Goal: Transaction & Acquisition: Book appointment/travel/reservation

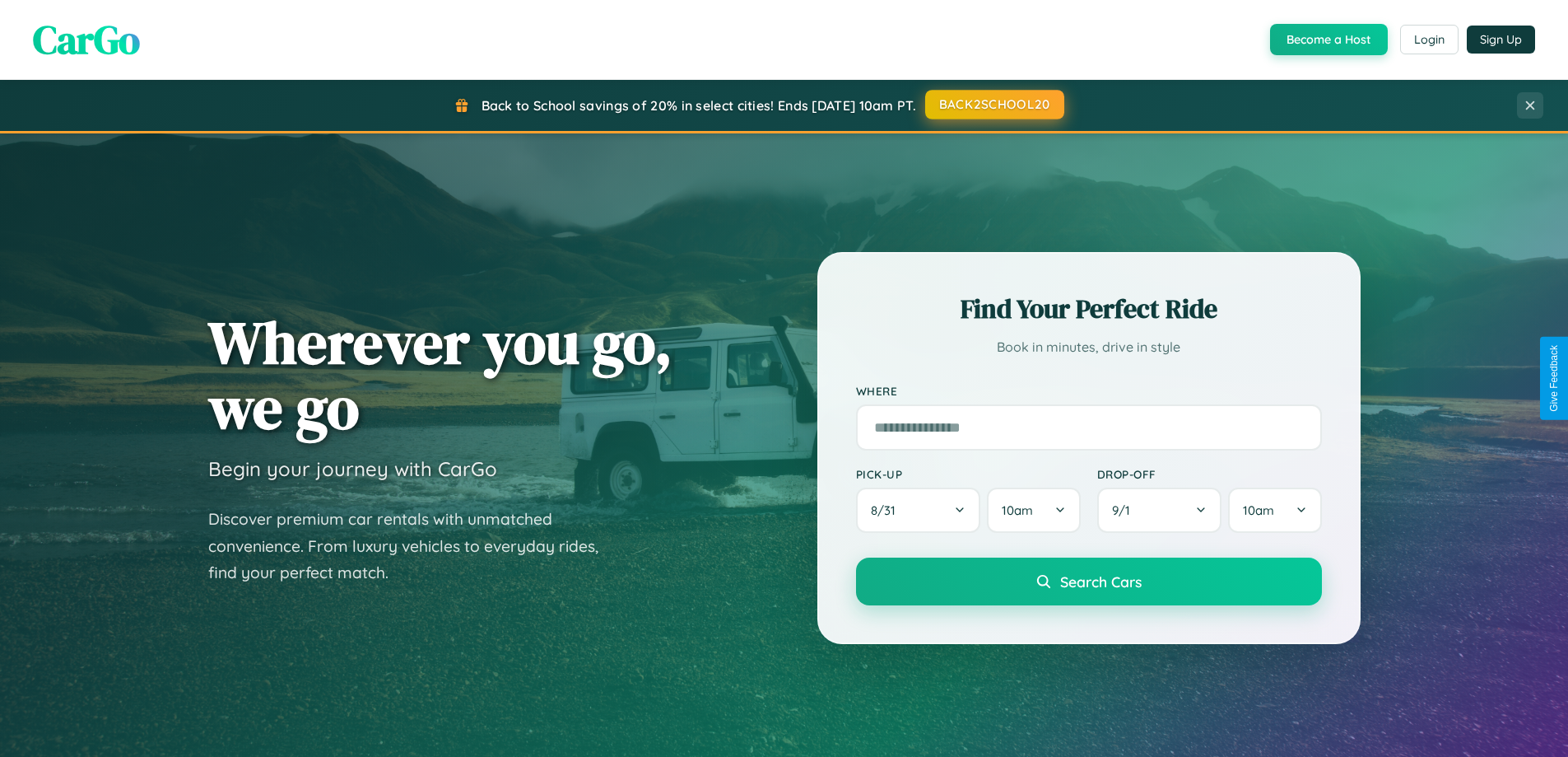
click at [994, 105] on button "BACK2SCHOOL20" at bounding box center [995, 105] width 140 height 29
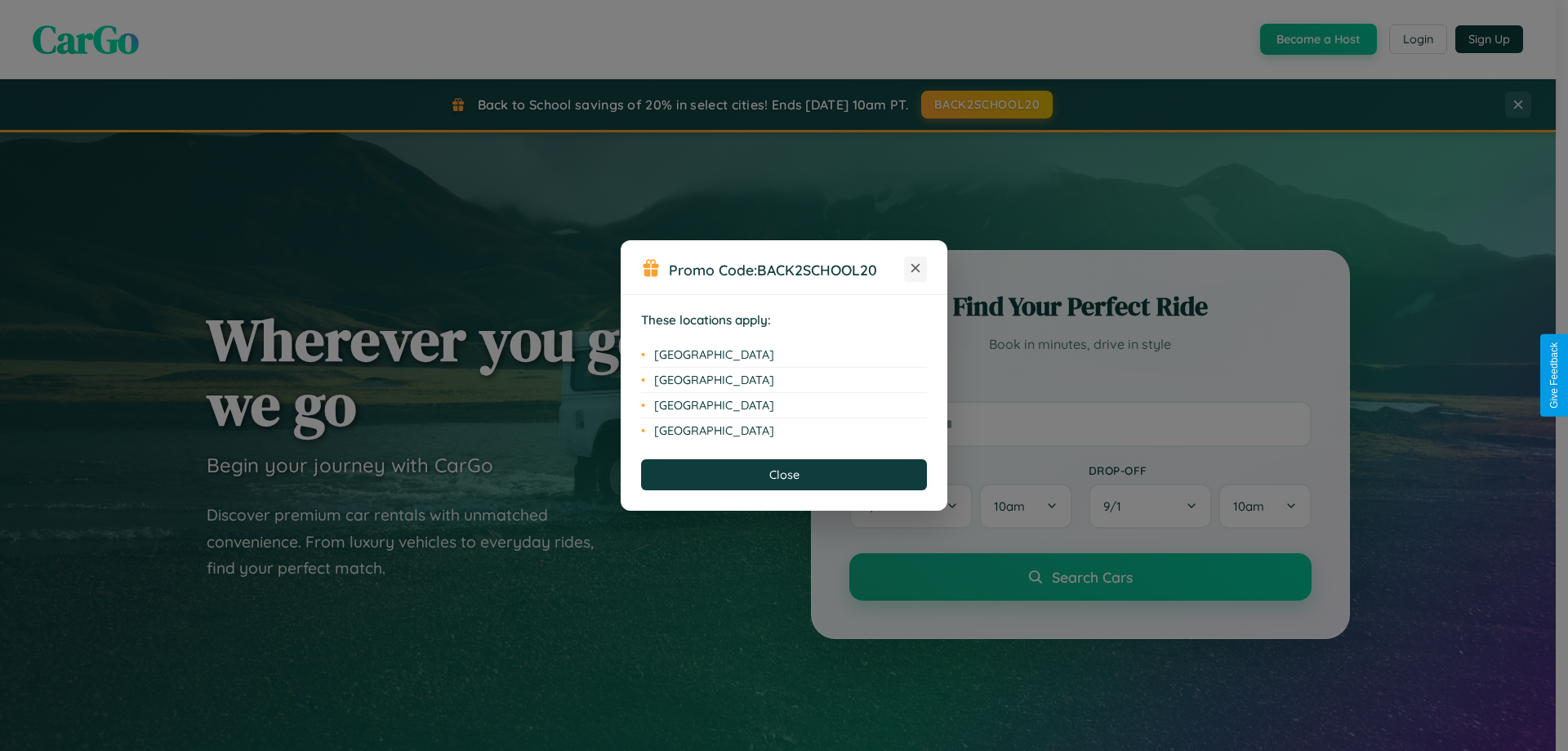
click at [915, 268] on icon at bounding box center [915, 267] width 9 height 9
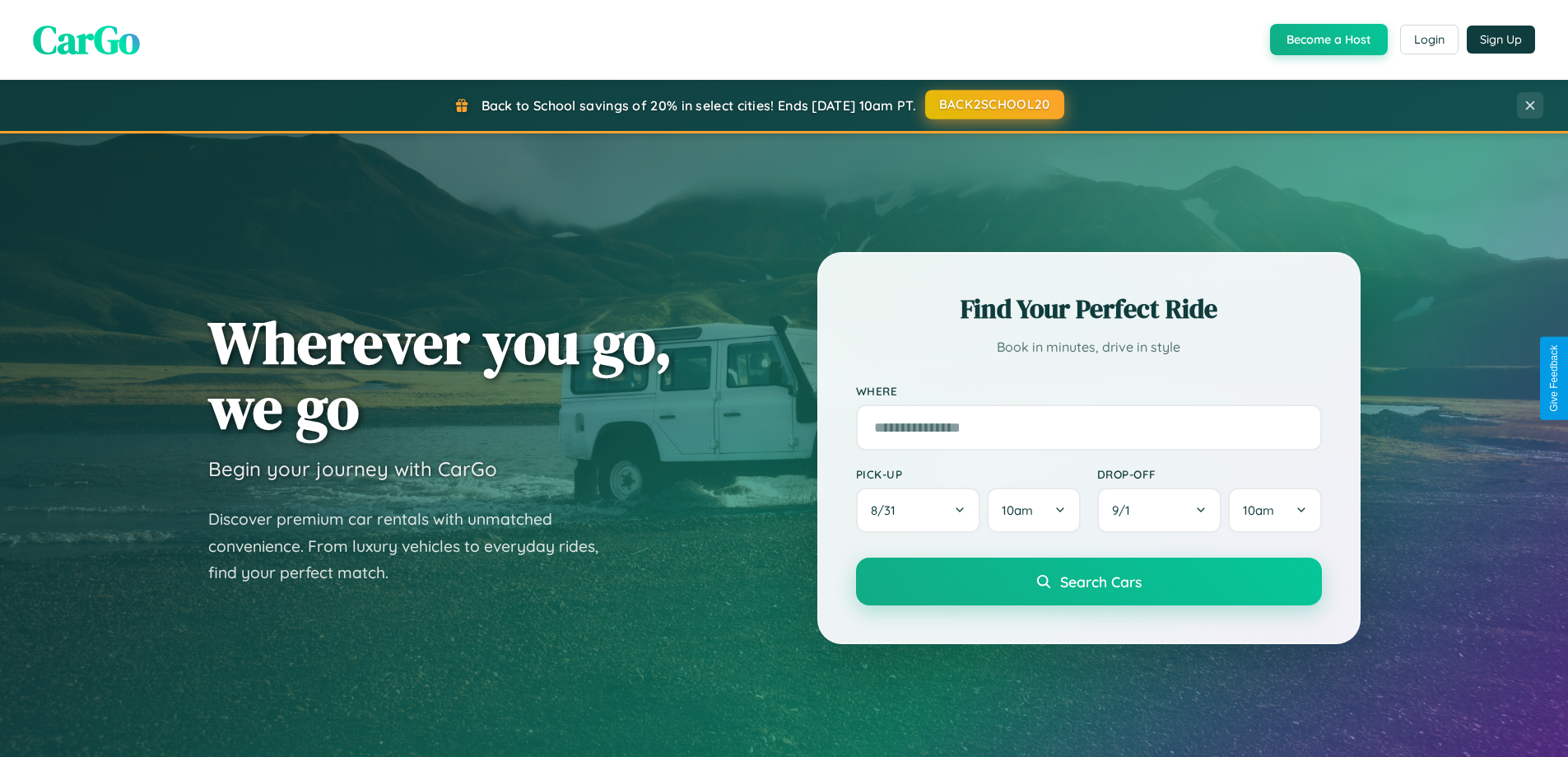
click at [994, 105] on button "BACK2SCHOOL20" at bounding box center [995, 105] width 140 height 29
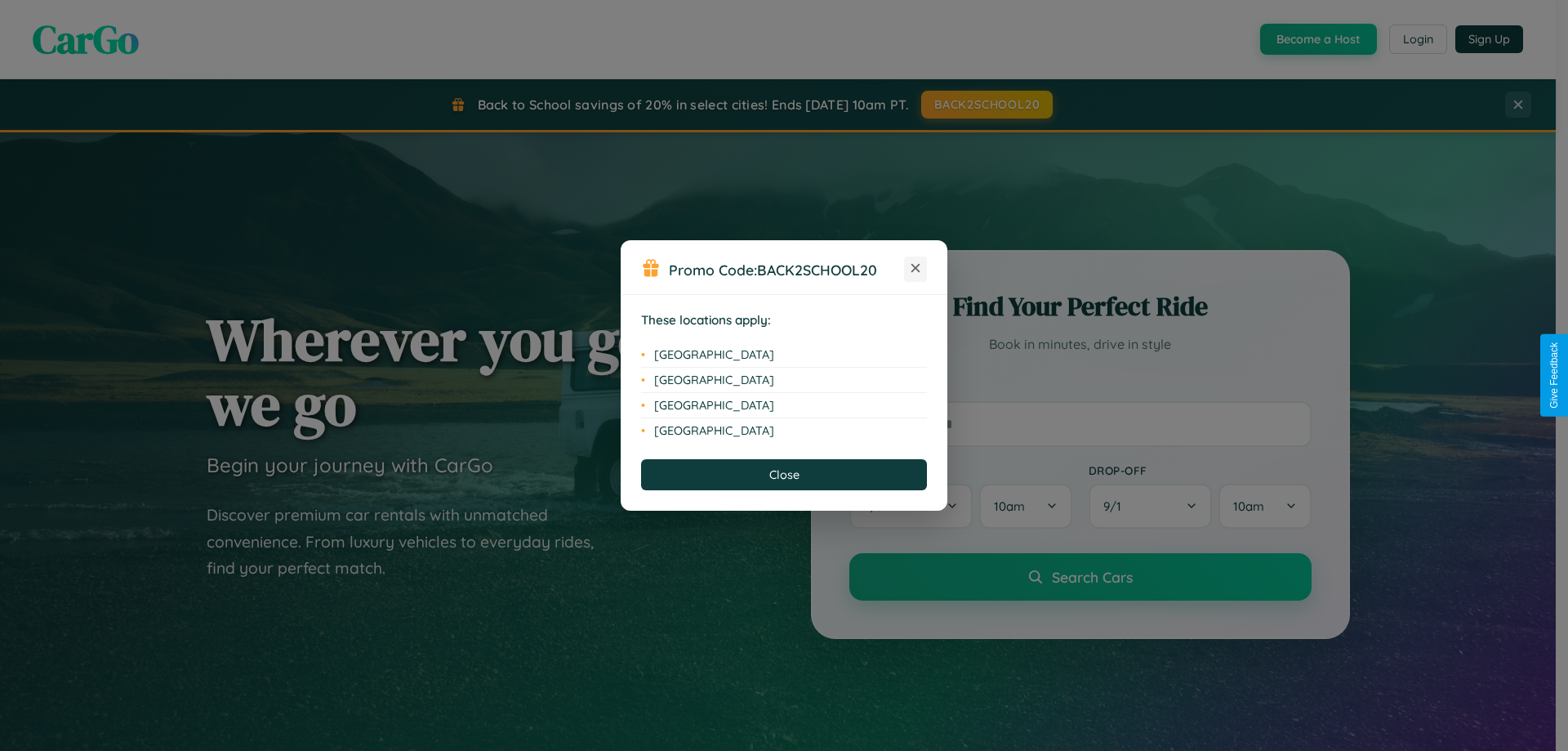
click at [915, 268] on icon at bounding box center [915, 267] width 9 height 9
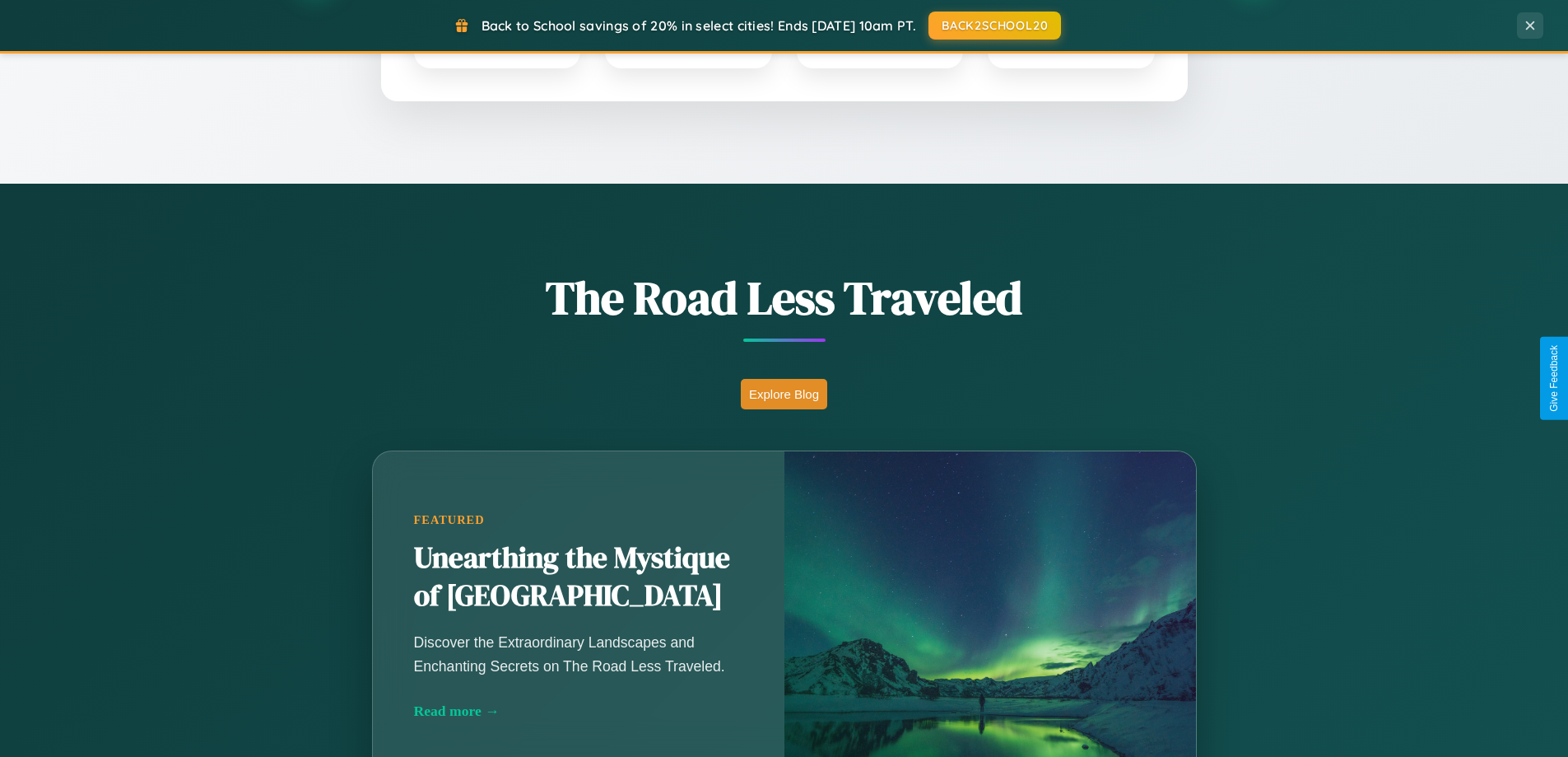
scroll to position [1133, 0]
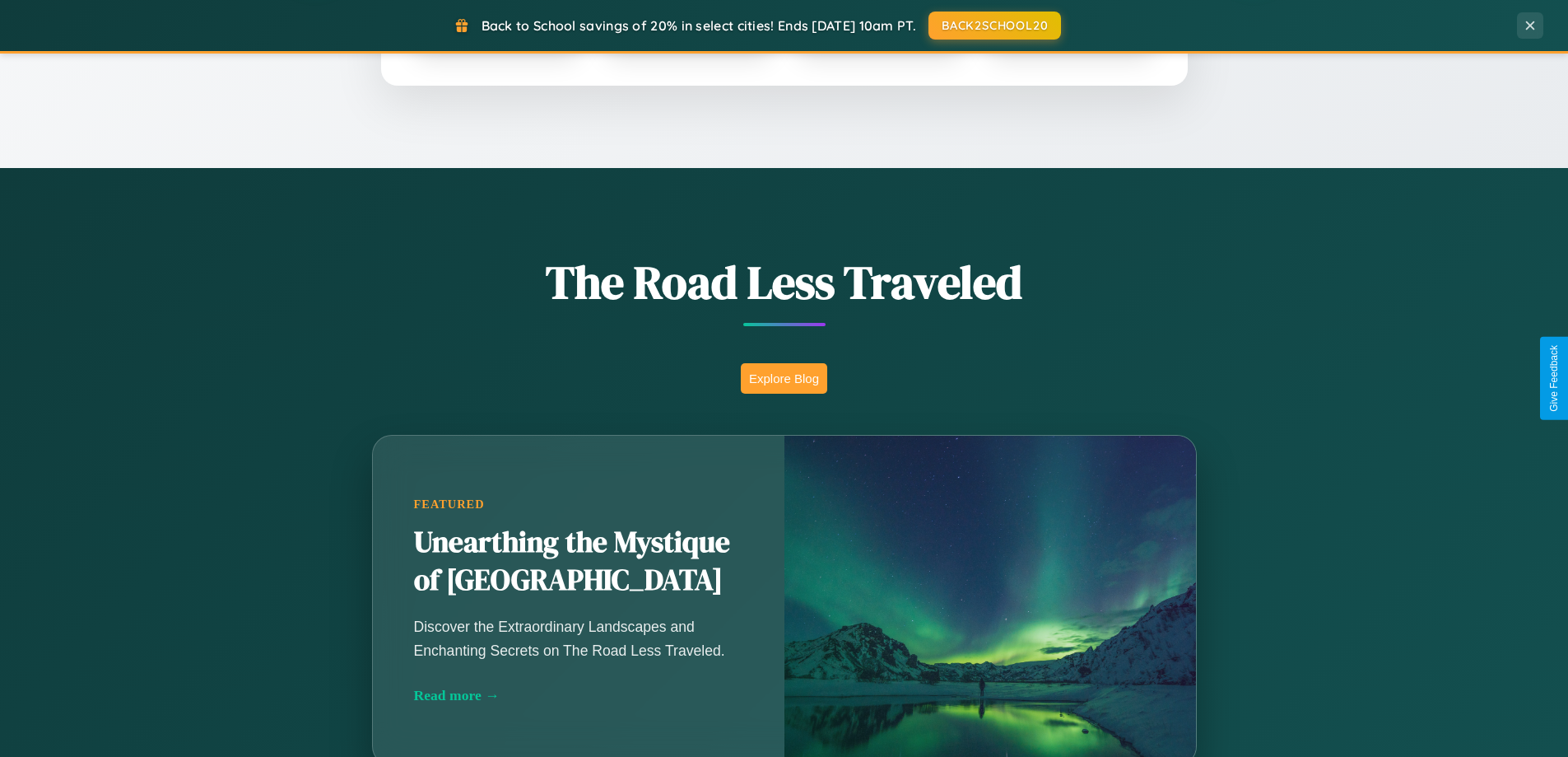
click at [784, 378] on button "Explore Blog" at bounding box center [784, 378] width 87 height 30
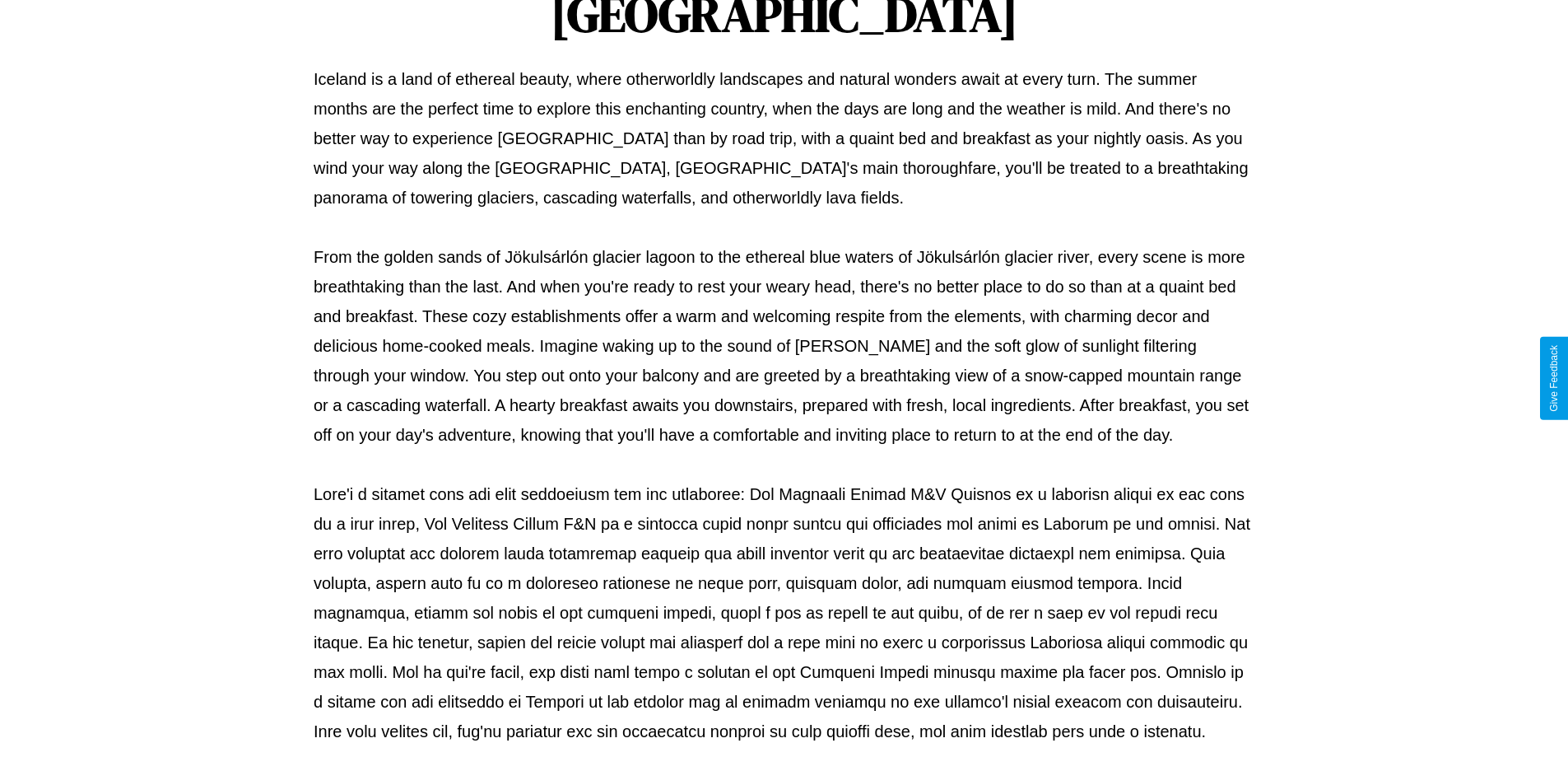
scroll to position [533, 0]
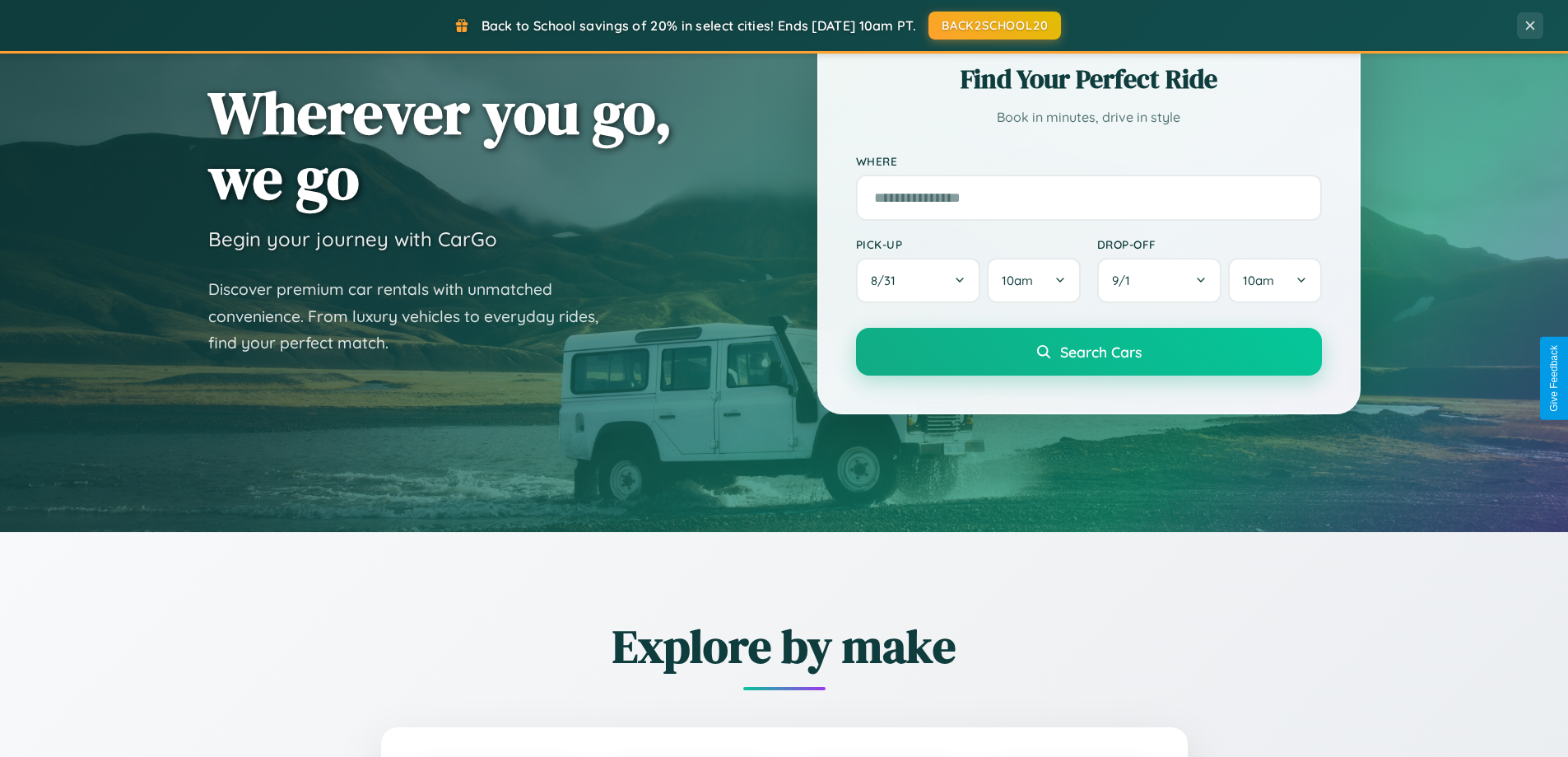
scroll to position [49, 0]
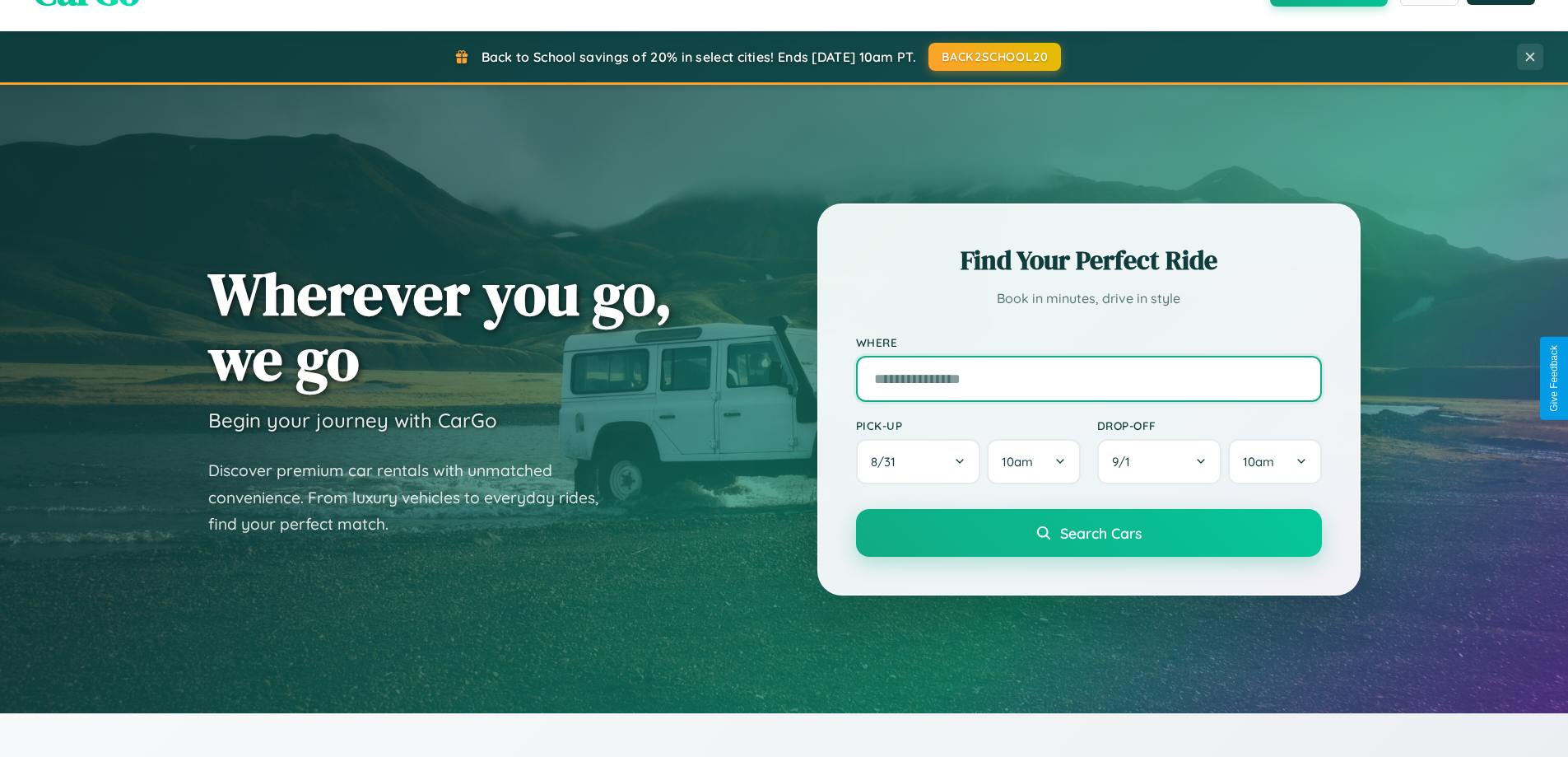
click at [1089, 378] on input "text" at bounding box center [1089, 378] width 466 height 46
type input "**********"
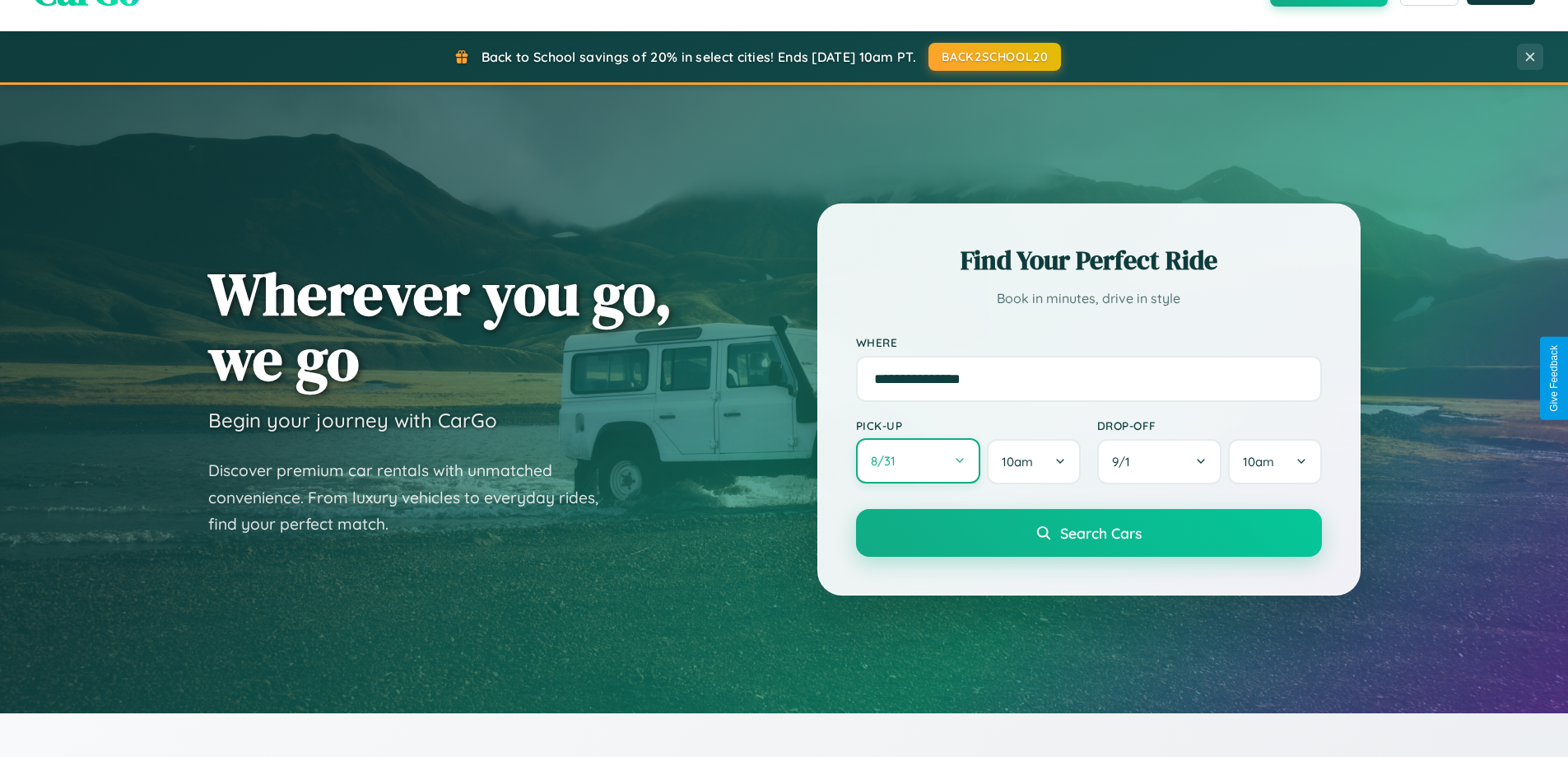
click at [918, 462] on button "8 / 31" at bounding box center [919, 461] width 125 height 45
select select "*"
select select "****"
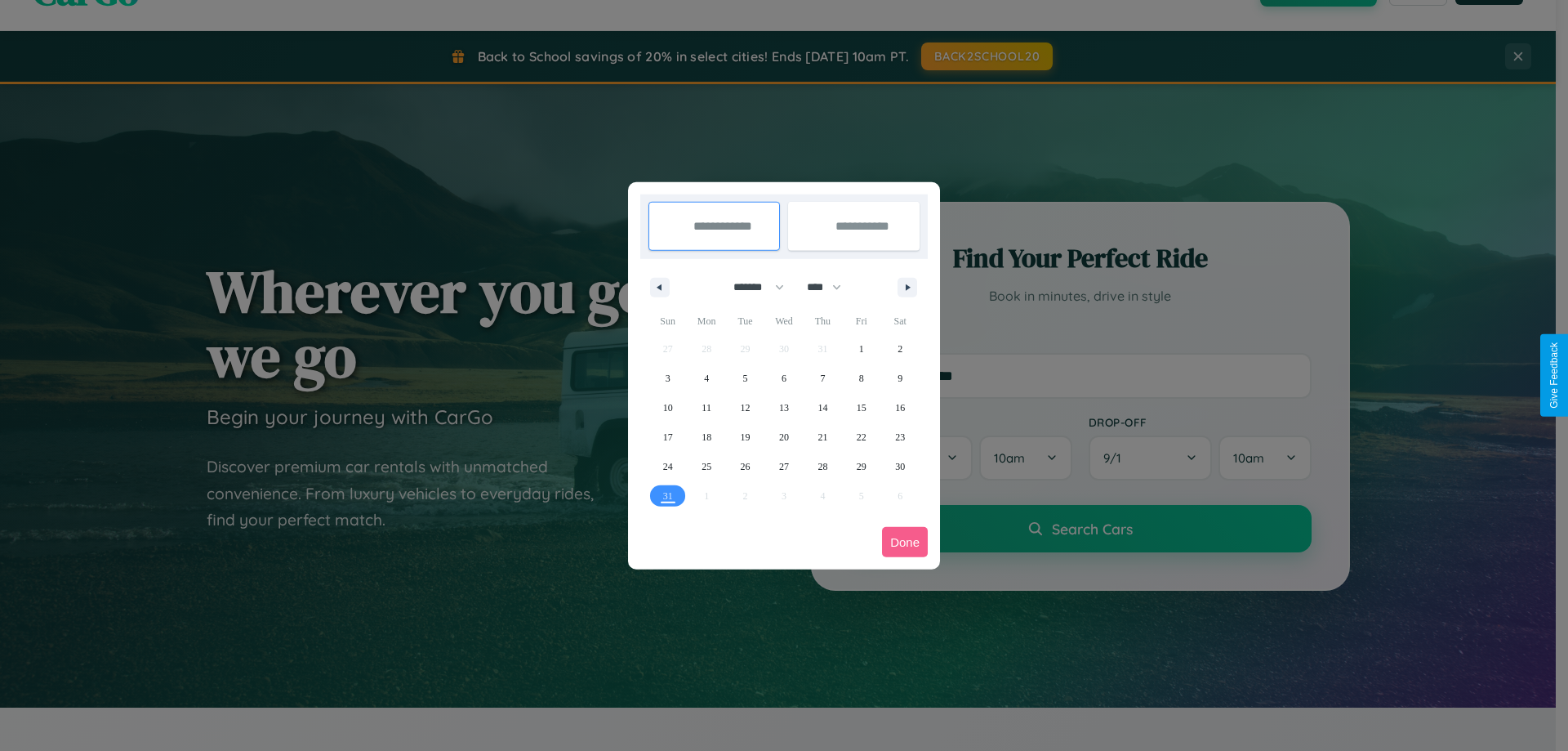
click at [752, 287] on select "******* ******** ***** ***** *** **** **** ****** ********* ******* ******** **…" at bounding box center [756, 287] width 70 height 27
select select "*"
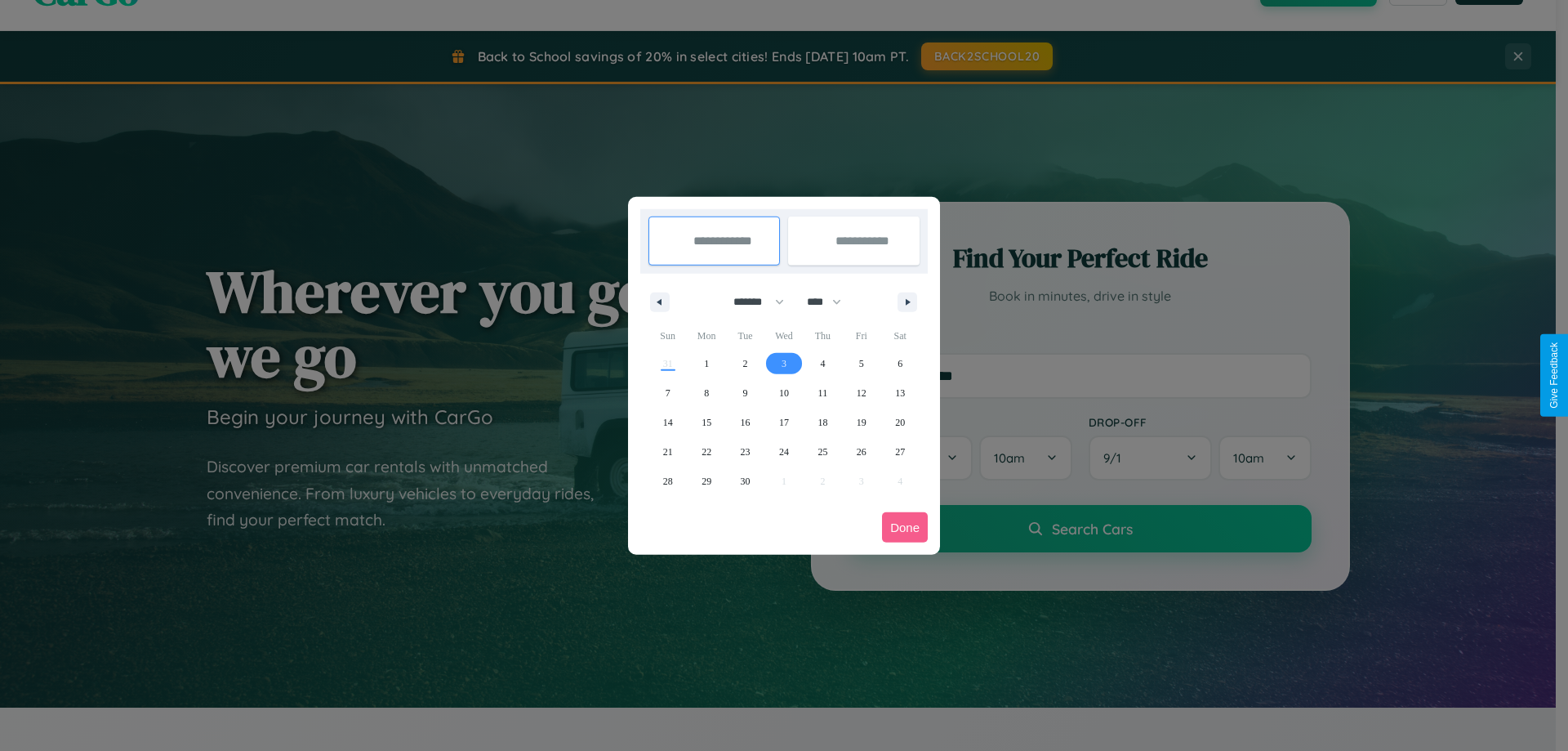
click at [784, 362] on span "3" at bounding box center [784, 363] width 5 height 29
type input "**********"
click at [706, 392] on span "8" at bounding box center [706, 392] width 5 height 29
type input "**********"
click at [905, 527] on button "Done" at bounding box center [905, 527] width 46 height 30
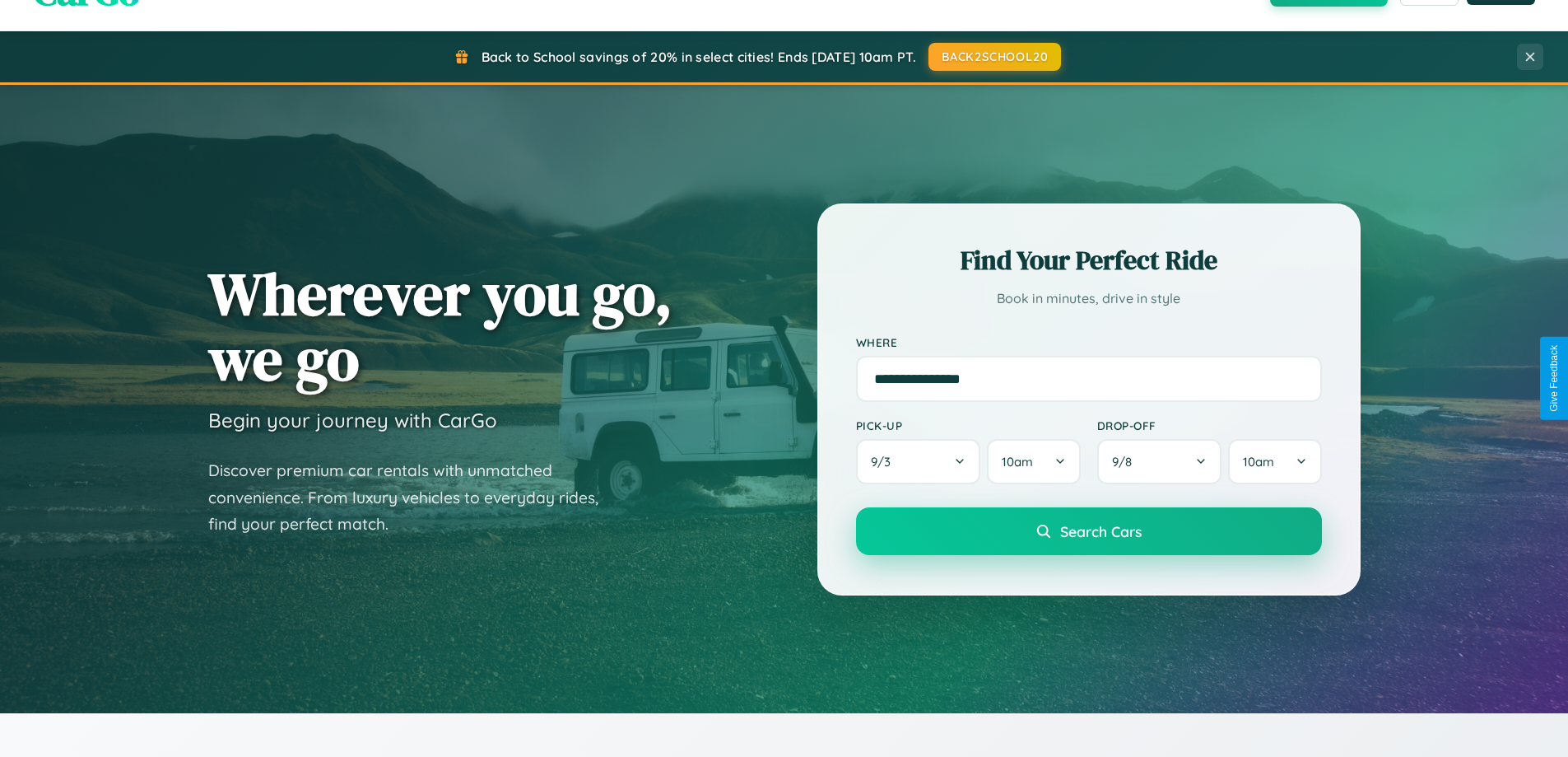
click at [1089, 531] on span "Search Cars" at bounding box center [1100, 531] width 81 height 19
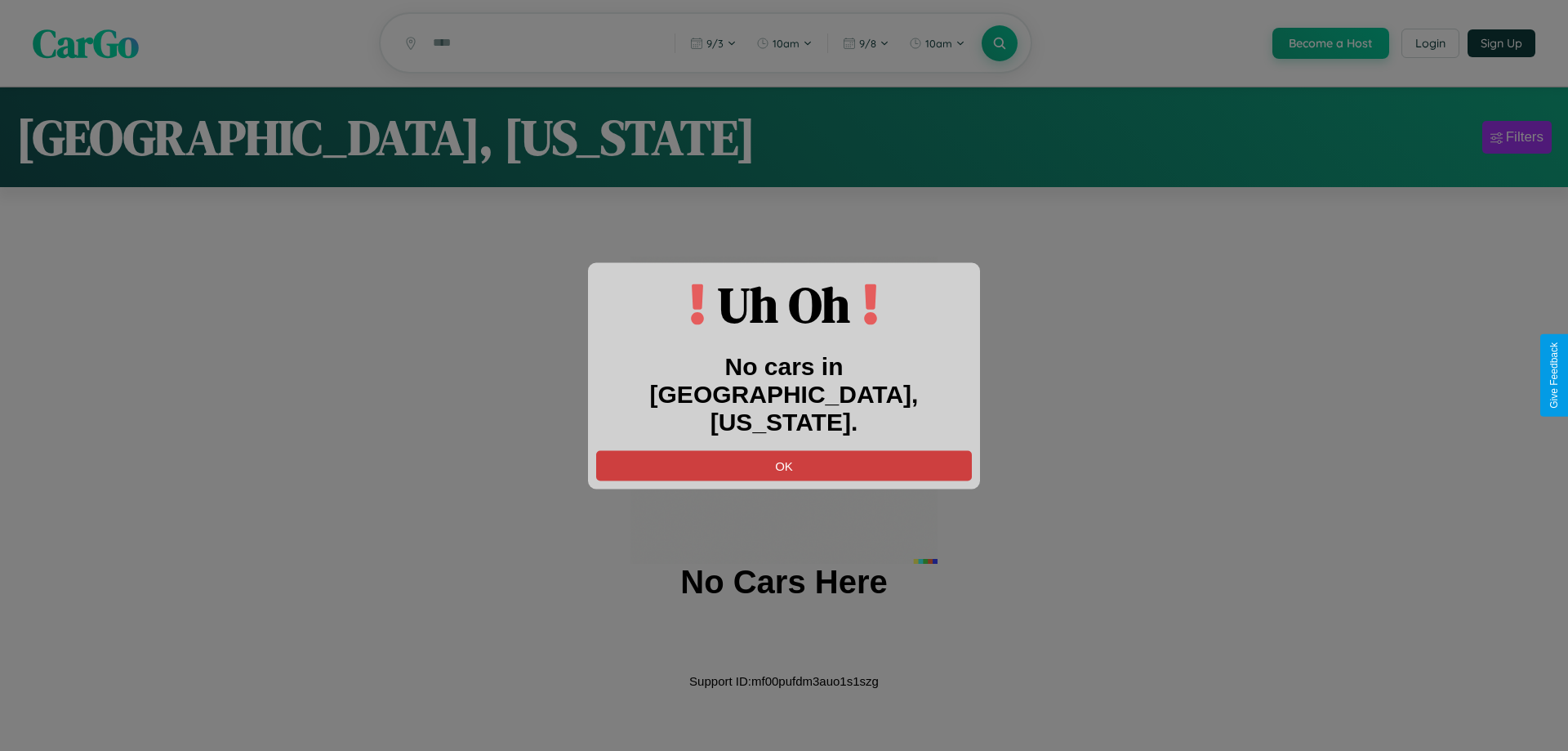
click at [784, 451] on button "OK" at bounding box center [784, 465] width 376 height 30
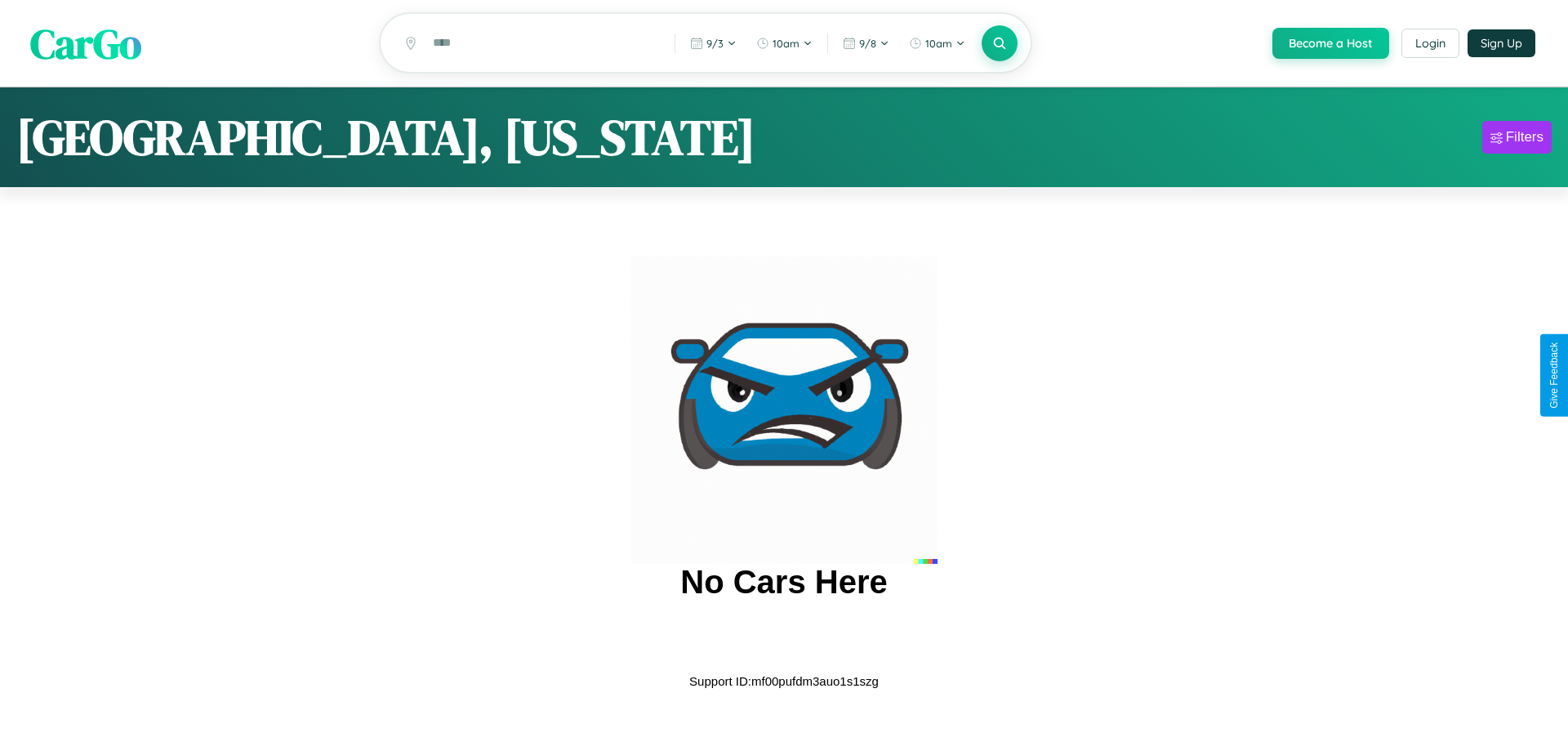
click at [86, 45] on span "CarGo" at bounding box center [85, 43] width 111 height 56
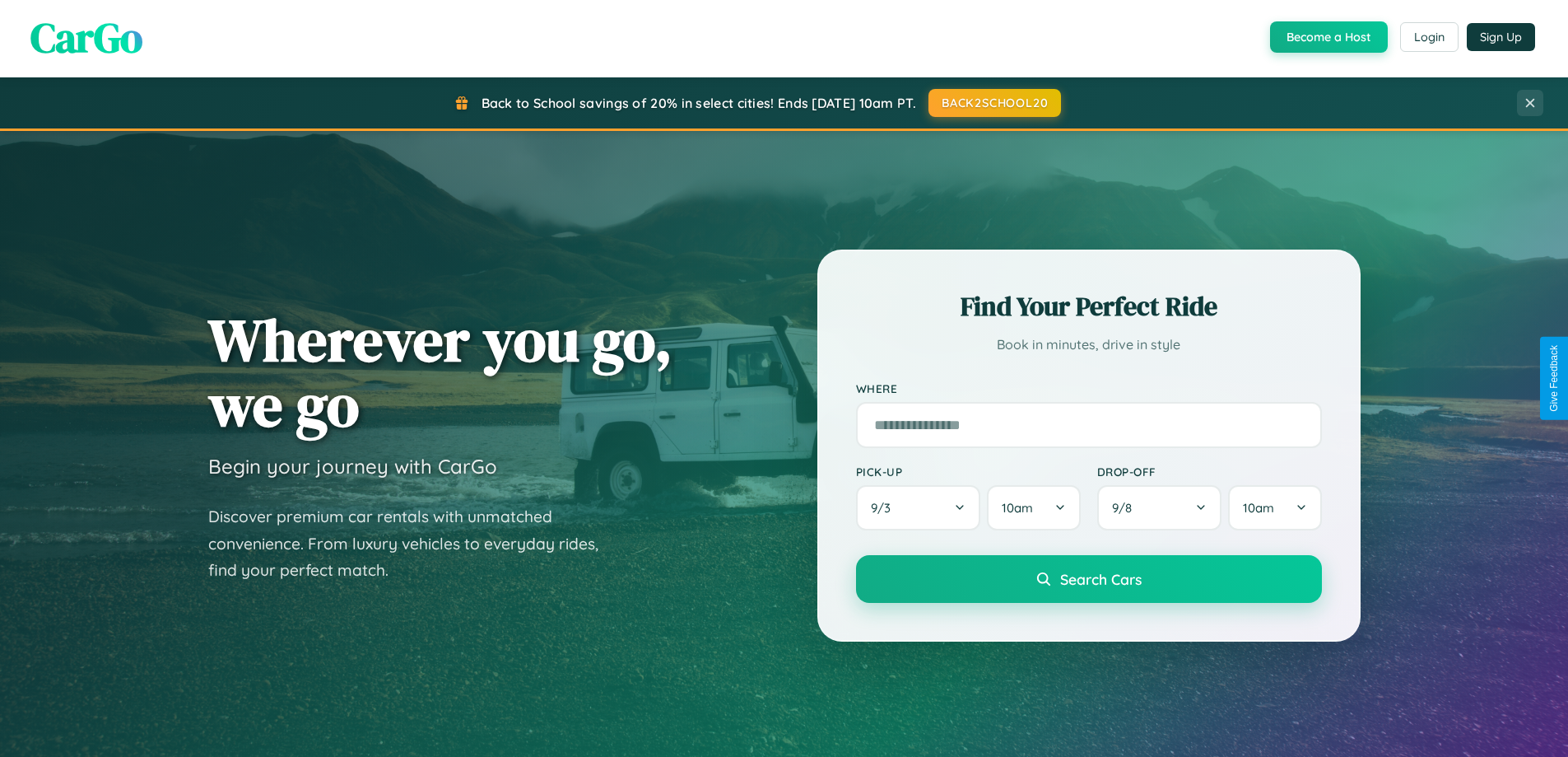
scroll to position [2646, 0]
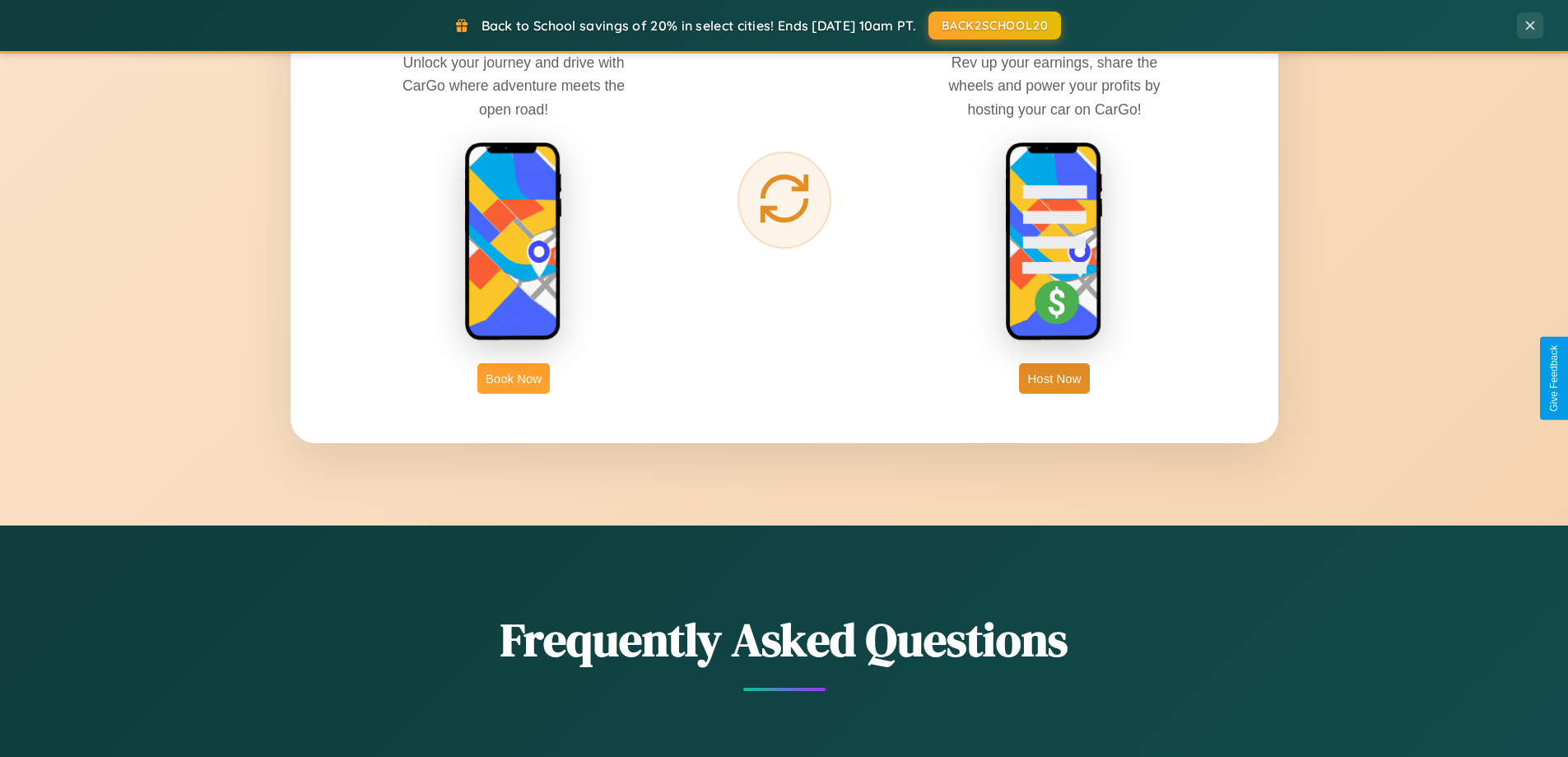
click at [514, 378] on button "Book Now" at bounding box center [514, 378] width 72 height 30
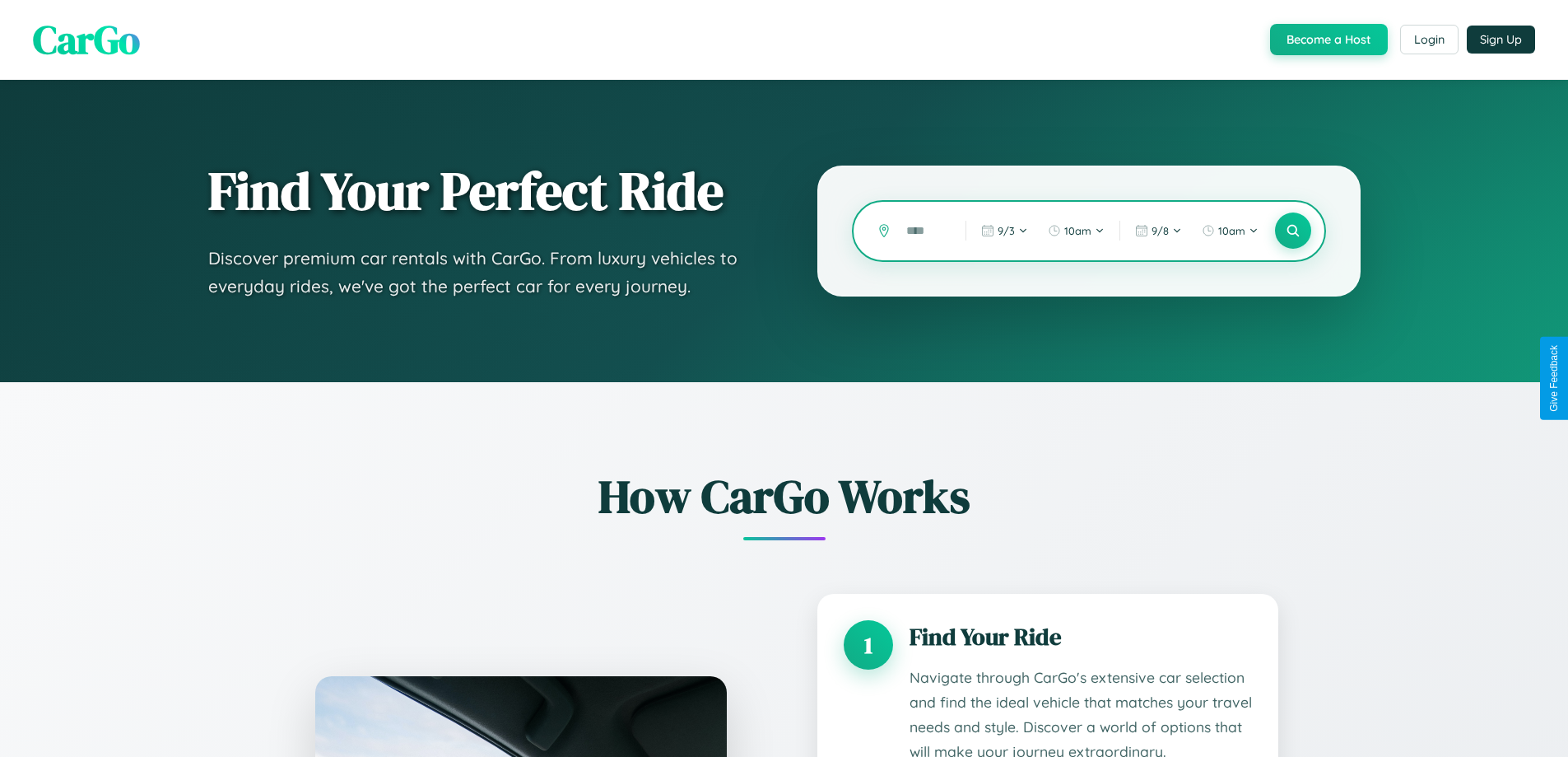
click at [924, 231] on input "text" at bounding box center [924, 231] width 51 height 29
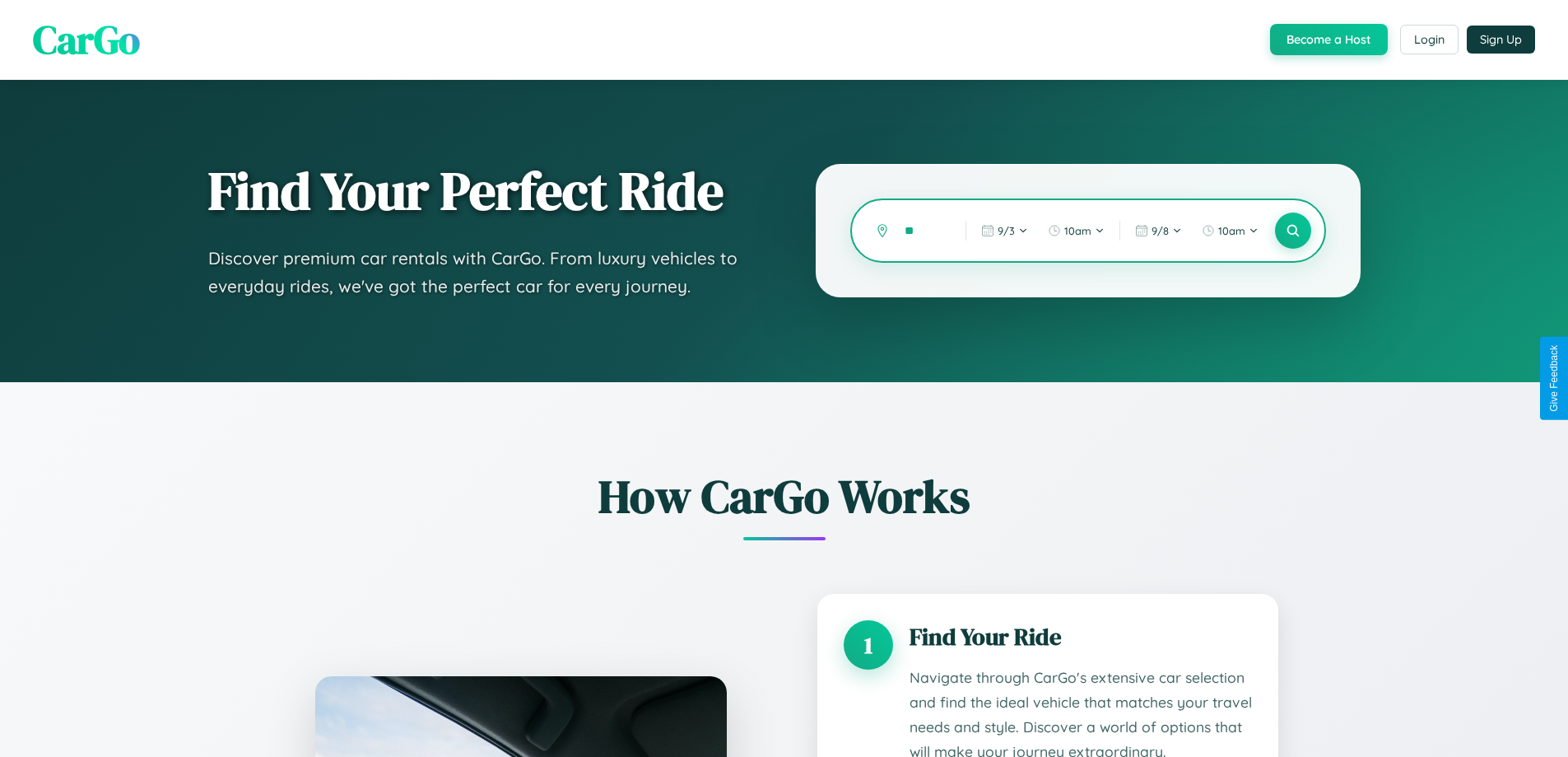
type input "*"
type input "********"
click at [1293, 231] on icon at bounding box center [1293, 231] width 16 height 16
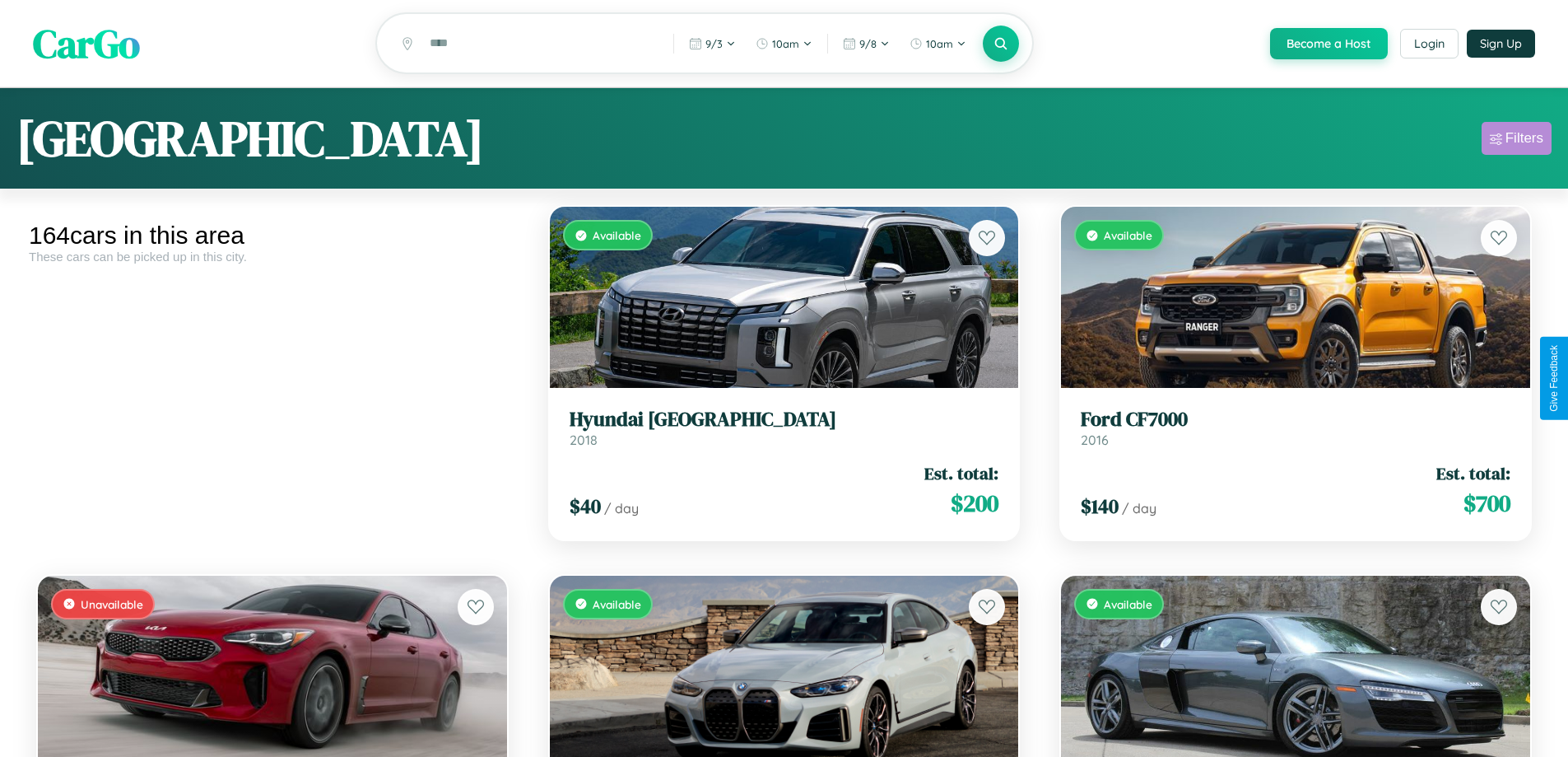
click at [1516, 141] on div "Filters" at bounding box center [1524, 138] width 38 height 17
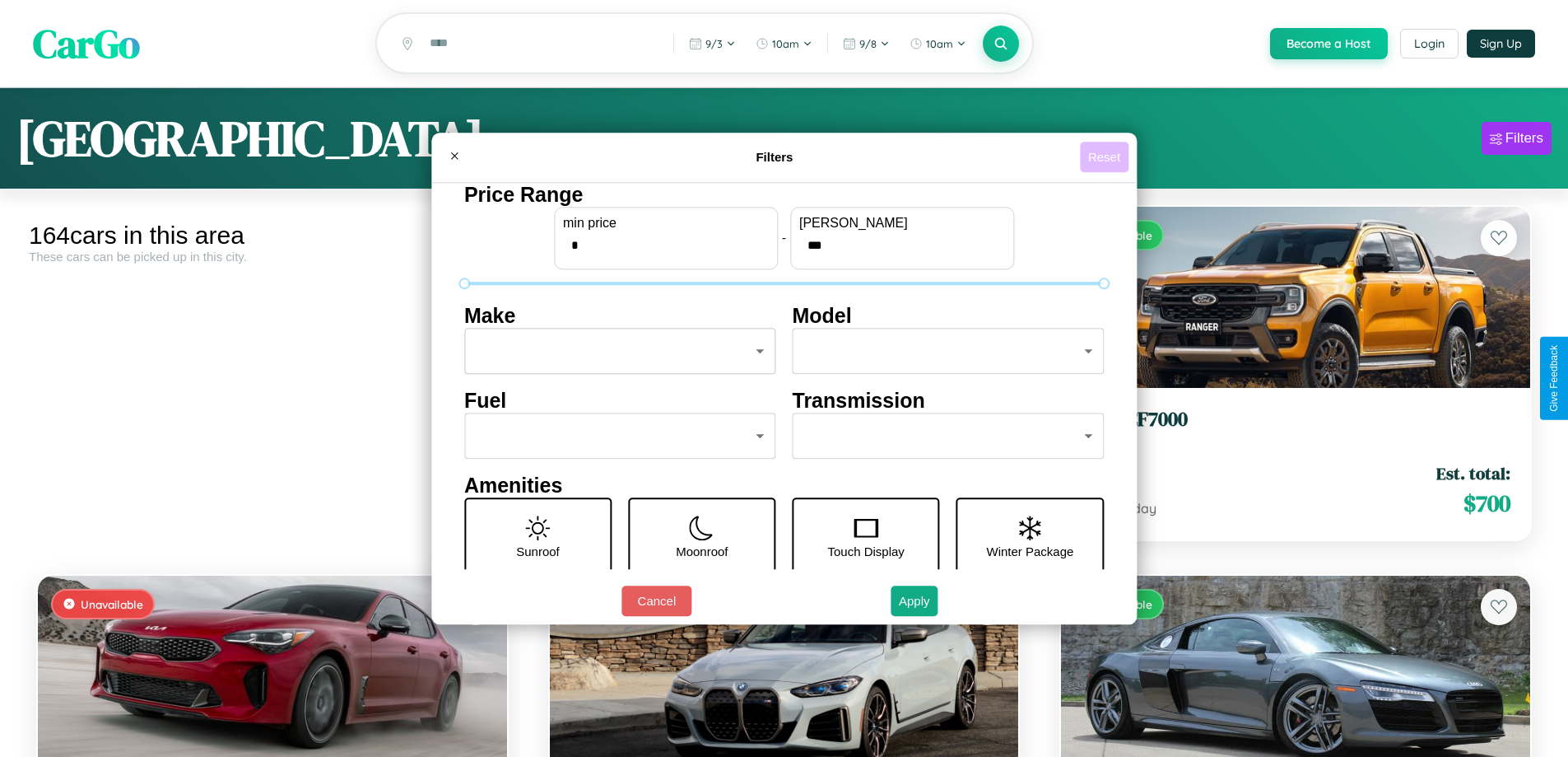
click at [1106, 156] on button "Reset" at bounding box center [1104, 156] width 49 height 30
